Goal: Information Seeking & Learning: Learn about a topic

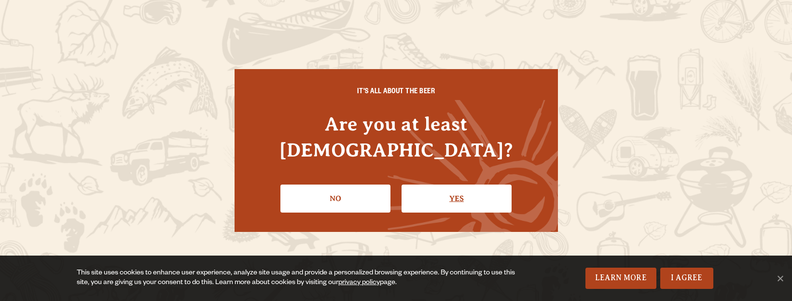
click at [450, 184] on link "Yes" at bounding box center [456, 198] width 110 height 28
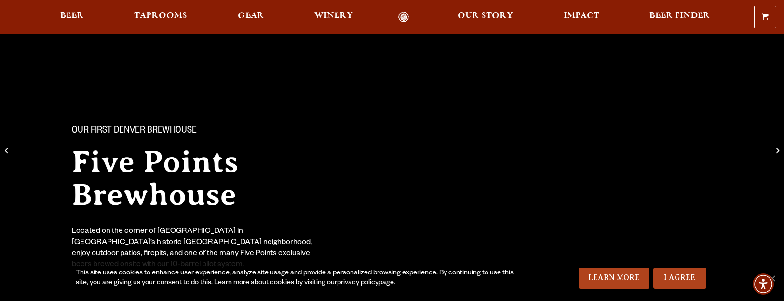
scroll to position [145, 0]
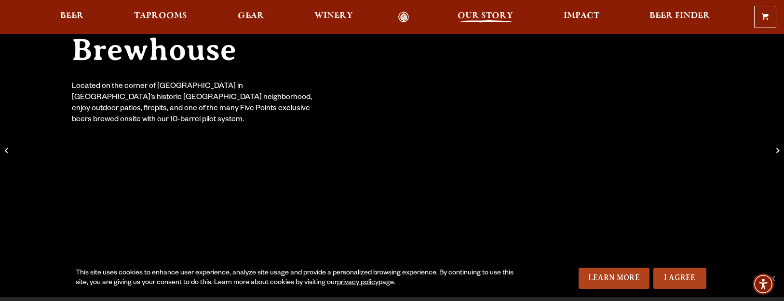
click at [494, 15] on span "Our Story" at bounding box center [485, 16] width 55 height 8
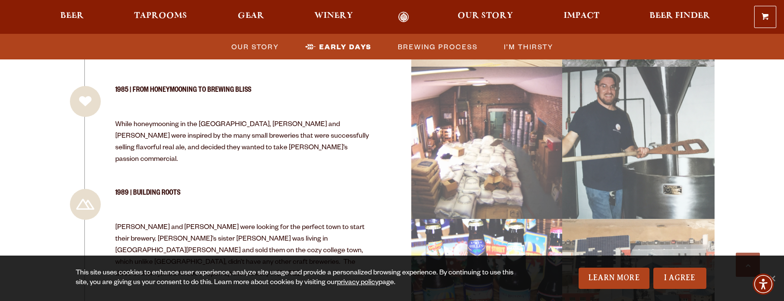
scroll to position [1158, 0]
